Goal: Task Accomplishment & Management: Use online tool/utility

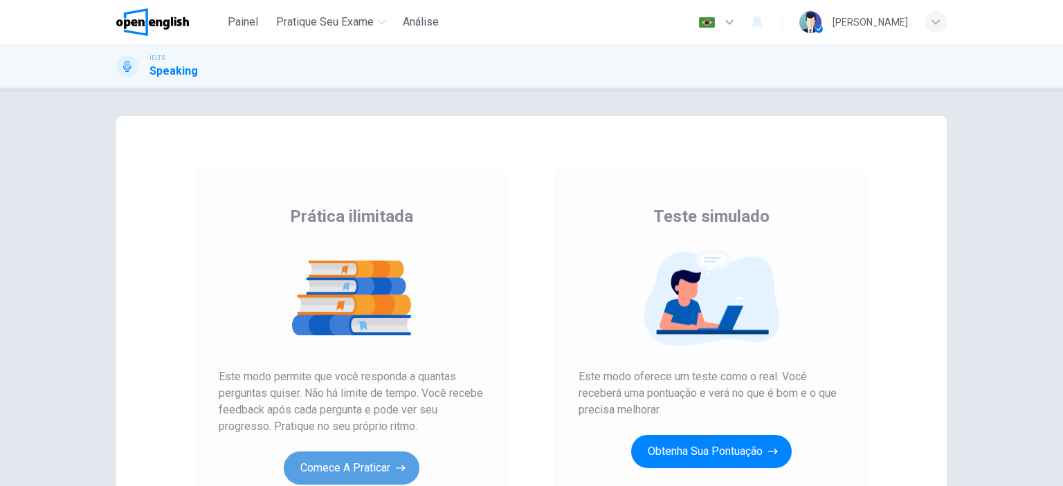
click at [354, 469] on button "Comece a praticar" at bounding box center [352, 468] width 136 height 33
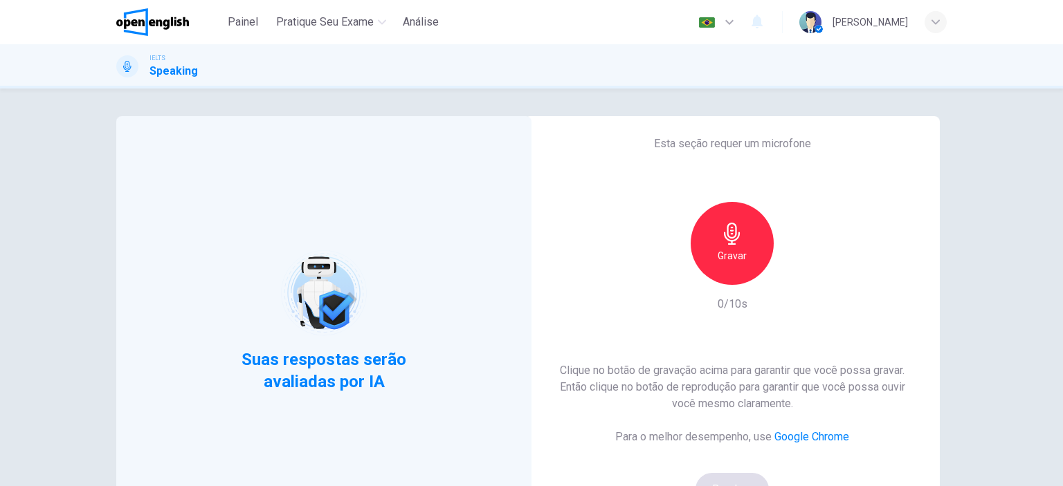
click at [727, 255] on h6 "Gravar" at bounding box center [731, 256] width 29 height 17
click at [727, 255] on h6 "Parar" at bounding box center [732, 256] width 24 height 17
click at [791, 269] on icon "button" at bounding box center [796, 274] width 14 height 14
click at [719, 472] on div "Clique no botão de gravação acima para garantir que você possa gravar. Então cl…" at bounding box center [732, 434] width 371 height 144
click at [719, 476] on button "Bom!" at bounding box center [732, 489] width 74 height 33
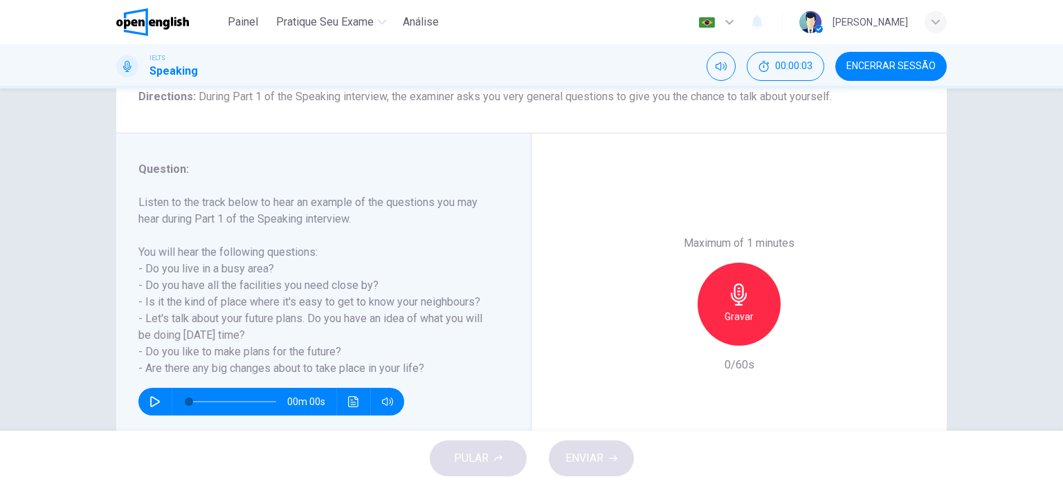
scroll to position [166, 0]
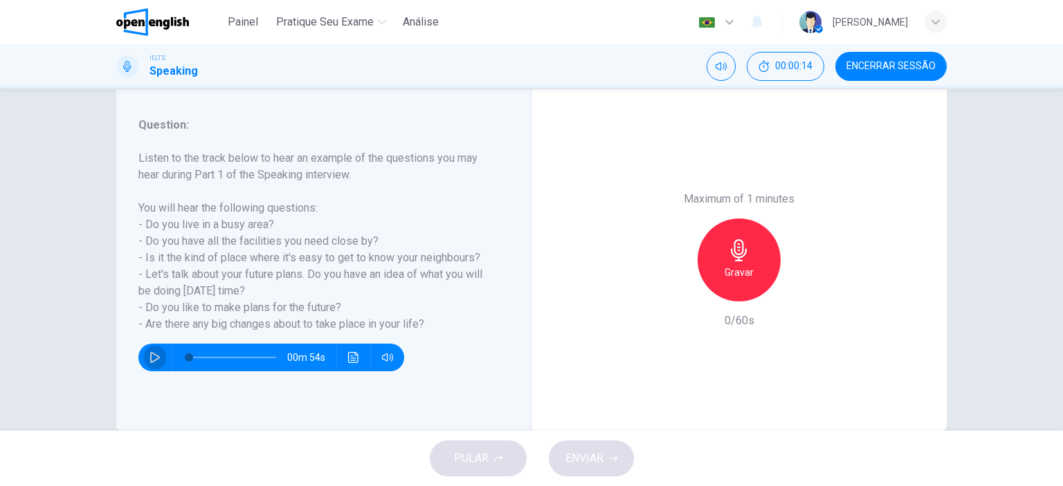
click at [149, 354] on icon "button" at bounding box center [154, 357] width 11 height 11
type input "*"
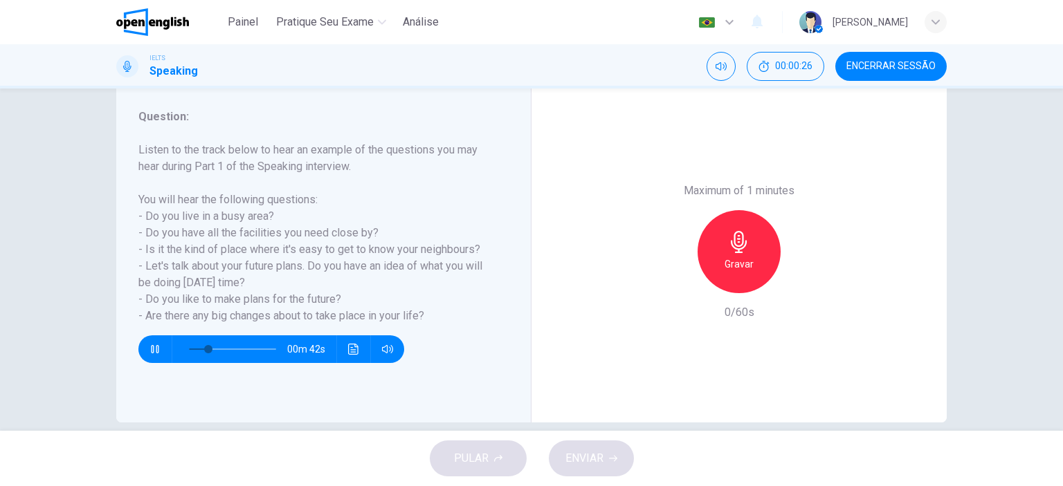
scroll to position [194, 0]
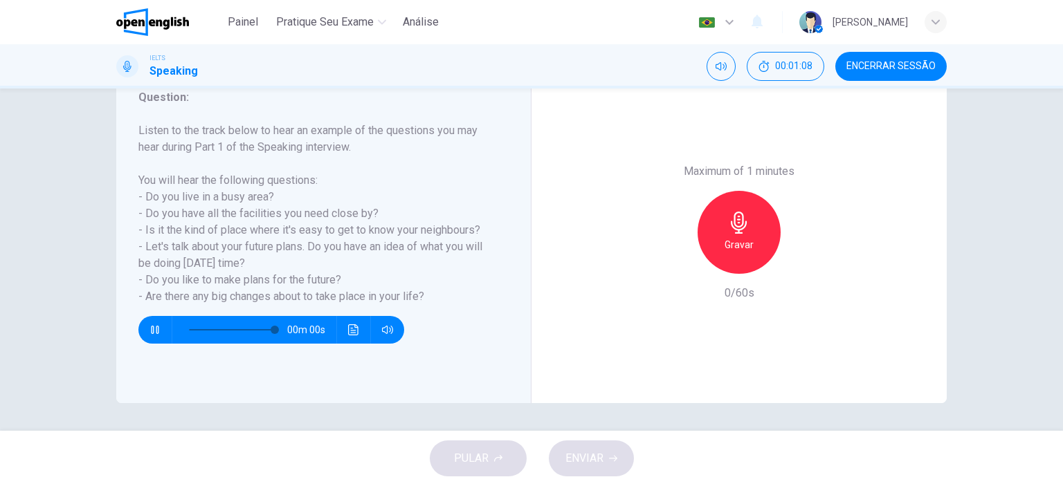
type input "*"
click at [853, 223] on div "Maximum of 1 minutes Gravar 0/60s" at bounding box center [738, 233] width 415 height 342
click at [753, 221] on div "Gravar" at bounding box center [738, 232] width 83 height 83
click at [753, 221] on div "Parar" at bounding box center [738, 232] width 83 height 83
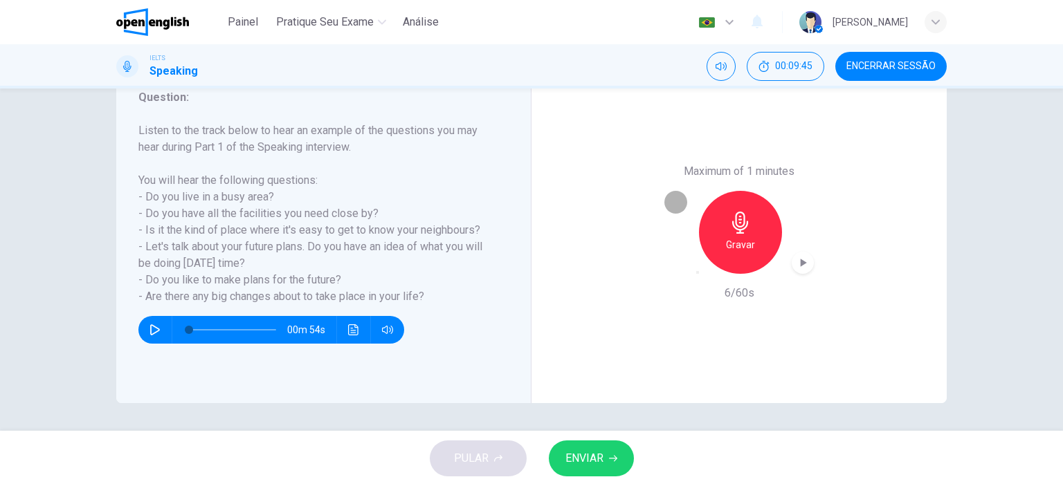
click at [697, 273] on icon "button" at bounding box center [697, 273] width 0 height 0
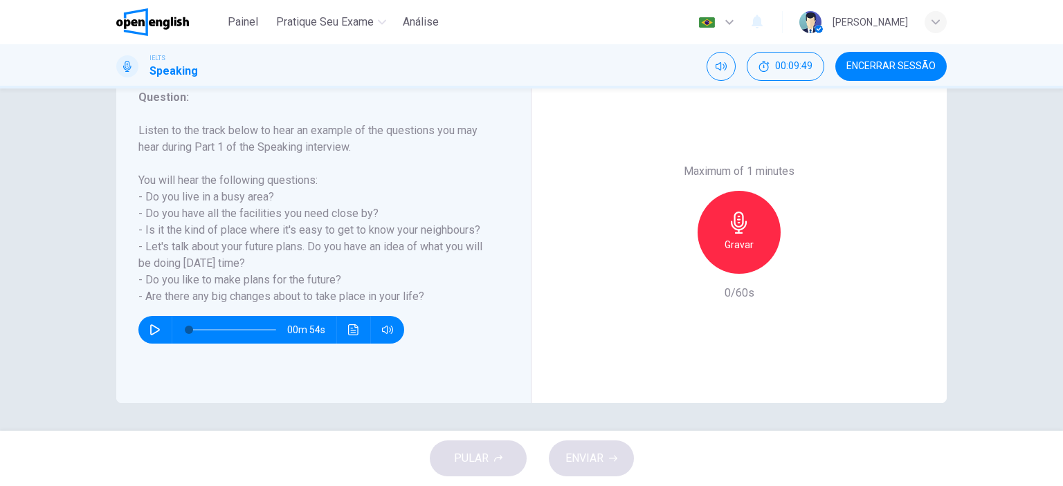
click at [741, 233] on icon "button" at bounding box center [739, 223] width 22 height 22
click at [594, 463] on span "ENVIAR" at bounding box center [584, 458] width 38 height 19
